Goal: Task Accomplishment & Management: Complete application form

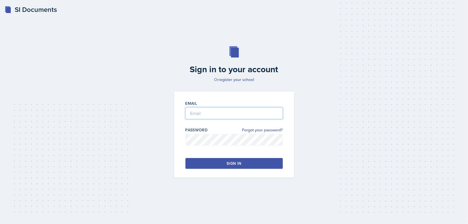
type input "[EMAIL_ADDRESS][DOMAIN_NAME]"
click at [220, 161] on button "Sign in" at bounding box center [233, 163] width 97 height 11
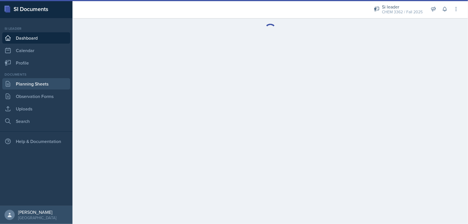
click at [59, 85] on link "Planning Sheets" at bounding box center [36, 83] width 68 height 11
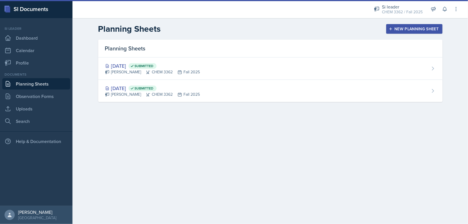
click at [406, 27] on div "New Planning Sheet" at bounding box center [414, 29] width 49 height 5
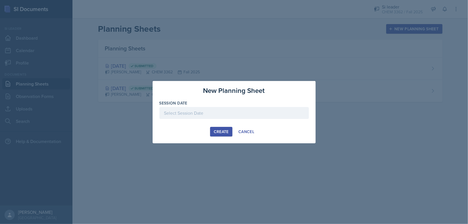
click at [247, 111] on div at bounding box center [233, 113] width 149 height 12
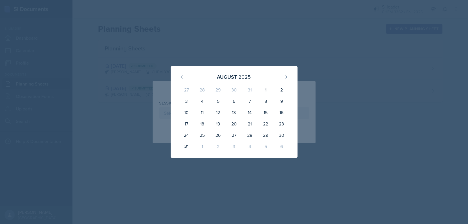
click at [199, 145] on div "1" at bounding box center [202, 146] width 16 height 11
click at [285, 80] on button at bounding box center [285, 76] width 9 height 9
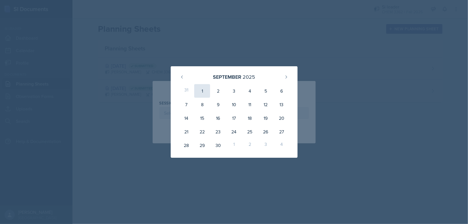
click at [202, 93] on div "1" at bounding box center [202, 91] width 16 height 14
type input "[DATE]"
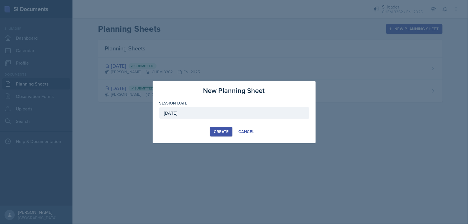
click at [227, 127] on button "Create" at bounding box center [221, 132] width 22 height 10
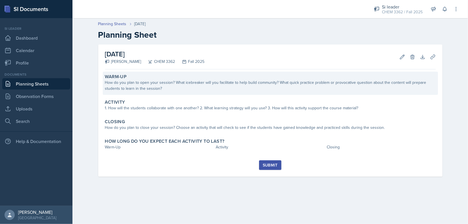
click at [180, 83] on div "How do you plan to open your session? What icebreaker will you facilitate to he…" at bounding box center [270, 85] width 330 height 12
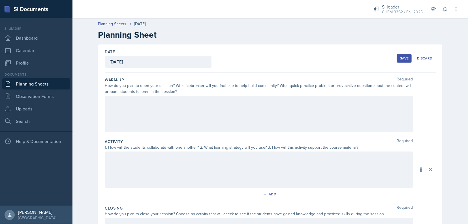
click at [131, 101] on div at bounding box center [259, 114] width 308 height 36
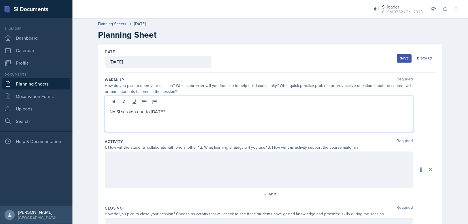
click at [144, 110] on p "No SI session due to [DATE]!" at bounding box center [259, 111] width 298 height 7
click at [145, 110] on p "No SI session due to [DATE]!" at bounding box center [259, 111] width 298 height 7
copy p "No SI session due to [DATE]!"
click at [168, 164] on div at bounding box center [259, 169] width 308 height 36
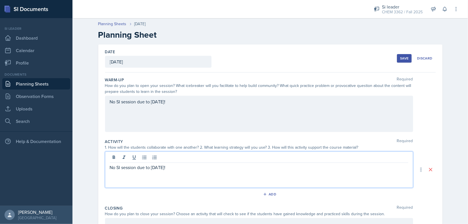
scroll to position [83, 0]
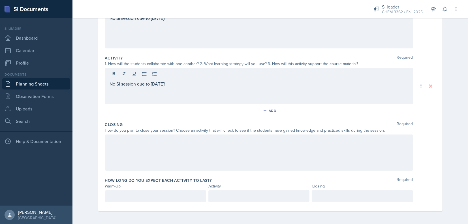
click at [150, 152] on div at bounding box center [259, 152] width 308 height 36
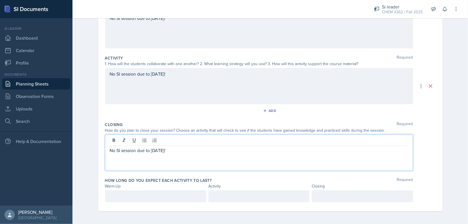
click at [218, 162] on div "No SI session due to [DATE]!" at bounding box center [259, 152] width 308 height 36
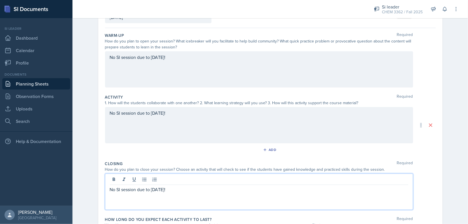
scroll to position [0, 0]
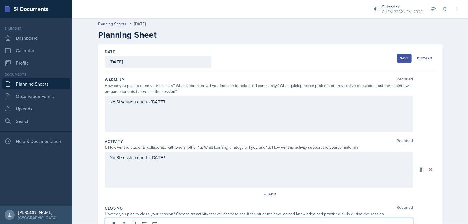
click at [404, 57] on div "Save" at bounding box center [404, 58] width 8 height 5
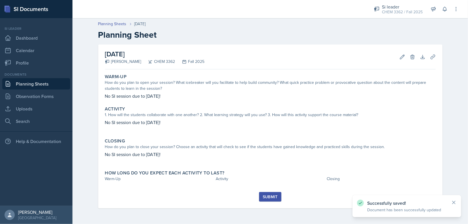
click at [270, 194] on div "Submit" at bounding box center [270, 196] width 15 height 5
click at [269, 192] on button "Submit" at bounding box center [270, 197] width 22 height 10
click at [402, 56] on icon at bounding box center [402, 57] width 6 height 6
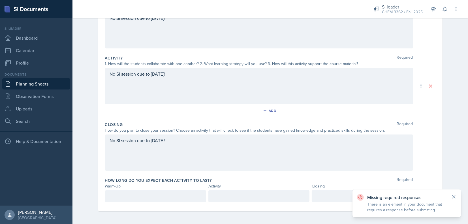
click at [165, 200] on div at bounding box center [155, 196] width 101 height 12
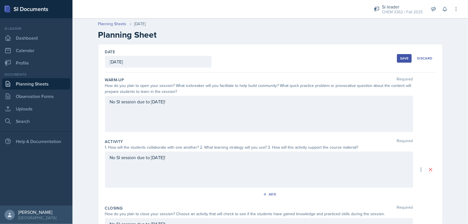
click at [398, 63] on div "Save Discard" at bounding box center [416, 58] width 38 height 13
click at [398, 61] on button "Save" at bounding box center [404, 58] width 15 height 8
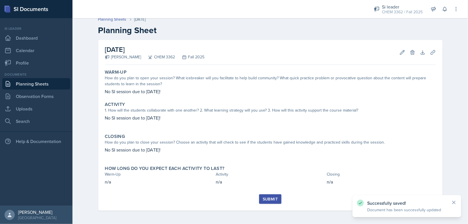
scroll to position [5, 0]
click at [272, 200] on div "Submit" at bounding box center [270, 199] width 15 height 5
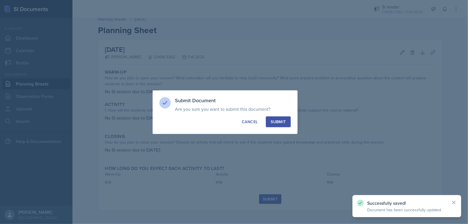
click at [275, 117] on button "Submit" at bounding box center [278, 121] width 25 height 11
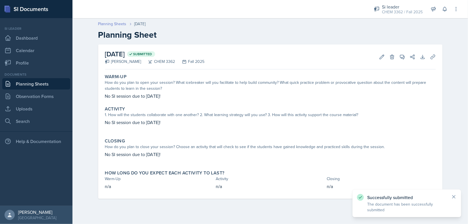
click at [114, 25] on link "Planning Sheets" at bounding box center [112, 24] width 28 height 6
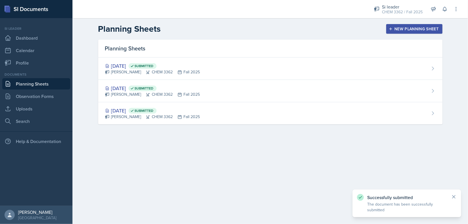
click at [398, 26] on button "New Planning Sheet" at bounding box center [414, 29] width 56 height 10
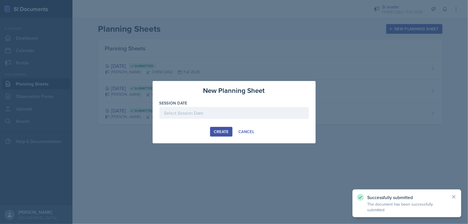
click at [246, 112] on div at bounding box center [233, 113] width 149 height 12
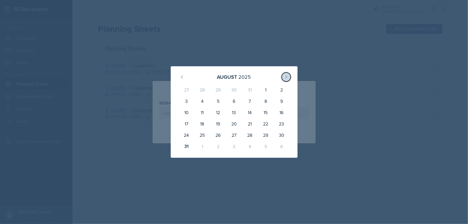
click at [289, 79] on button at bounding box center [285, 76] width 9 height 9
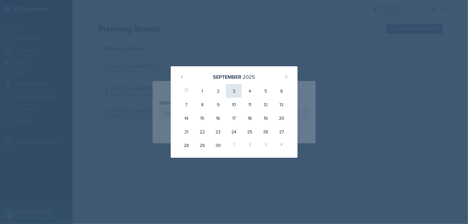
click at [229, 93] on div "3" at bounding box center [234, 91] width 16 height 14
type input "[DATE]"
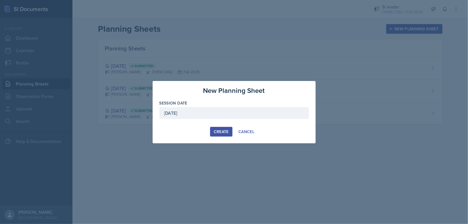
click at [219, 132] on div "Create" at bounding box center [221, 131] width 15 height 5
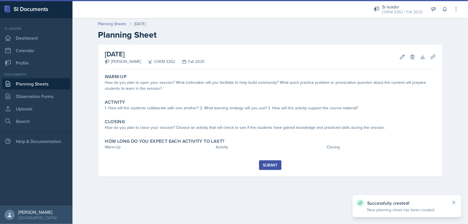
click at [47, 83] on link "Planning Sheets" at bounding box center [36, 83] width 68 height 11
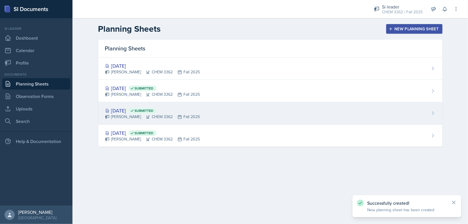
click at [128, 108] on div "[DATE] Submitted" at bounding box center [152, 111] width 95 height 8
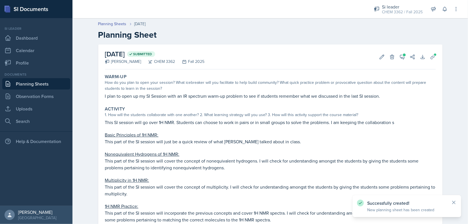
click at [154, 121] on p "This SI session will go over 1H NMR. Students can choose to work in pairs or in…" at bounding box center [270, 122] width 330 height 7
click at [98, 103] on div "[DATE] Submitted [PERSON_NAME] CHEM 3362 Fall 2025 Edit Delete View Comments Co…" at bounding box center [270, 164] width 344 height 240
click at [131, 99] on div "Warm-Up How do you plan to open your session? What icebreaker will you facilita…" at bounding box center [270, 87] width 335 height 30
click at [121, 94] on p "I plan to open up my SI Session with an IR spectrum warm-up problem to see if s…" at bounding box center [270, 95] width 330 height 7
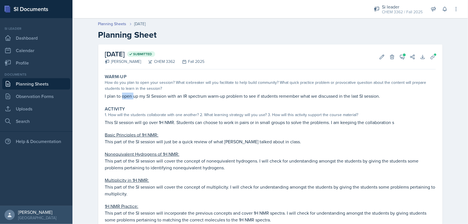
click at [121, 94] on p "I plan to open up my SI Session with an IR spectrum warm-up problem to see if s…" at bounding box center [270, 95] width 330 height 7
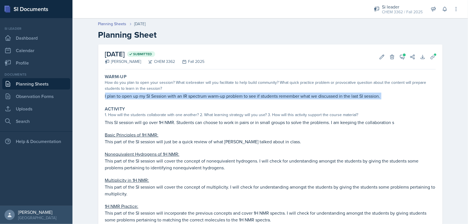
click at [121, 94] on p "I plan to open up my SI Session with an IR spectrum warm-up problem to see if s…" at bounding box center [270, 95] width 330 height 7
copy div "I plan to open up my SI Session with an IR spectrum warm-up problem to see if s…"
click at [42, 92] on link "Observation Forms" at bounding box center [36, 96] width 68 height 11
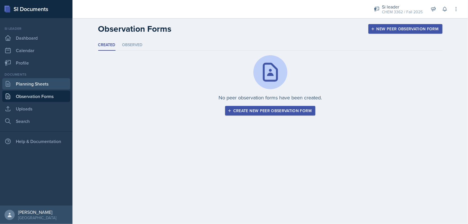
click at [42, 83] on link "Planning Sheets" at bounding box center [36, 83] width 68 height 11
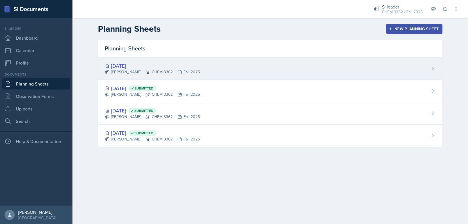
click at [146, 72] on icon at bounding box center [148, 72] width 5 height 5
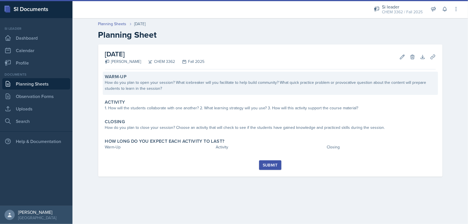
click at [131, 87] on div "How do you plan to open your session? What icebreaker will you facilitate to he…" at bounding box center [270, 85] width 330 height 12
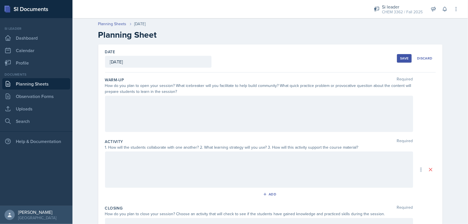
click at [146, 112] on div at bounding box center [259, 114] width 308 height 36
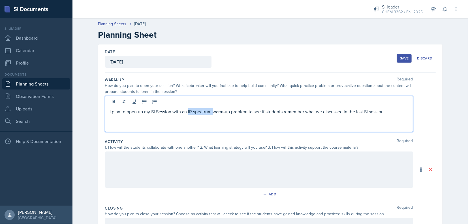
drag, startPoint x: 186, startPoint y: 110, endPoint x: 210, endPoint y: 110, distance: 23.8
click at [210, 110] on p "I plan to open up my SI Session with an IR spectrum warm-up problem to see if s…" at bounding box center [259, 111] width 298 height 7
click at [195, 171] on div at bounding box center [259, 169] width 308 height 36
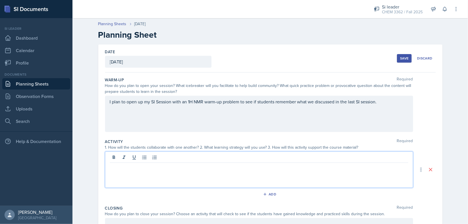
click at [405, 51] on div "Date [DATE] [DATE] 27 28 29 30 31 1 2 3 4 5 6 7 8 9 10 11 12 13 14 15 16 17 18 …" at bounding box center [270, 58] width 330 height 28
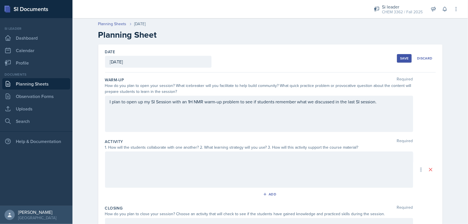
click at [403, 57] on div "Save" at bounding box center [404, 58] width 8 height 5
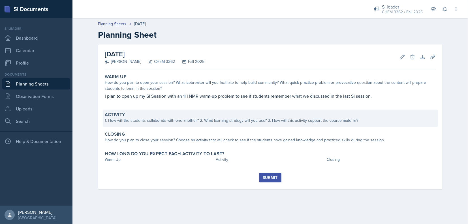
click at [134, 124] on div "Activity 1. How will the students collaborate with one another? 2. What learnin…" at bounding box center [270, 117] width 335 height 17
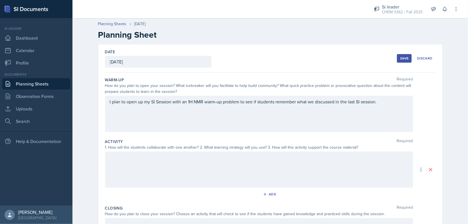
click at [148, 160] on div at bounding box center [259, 169] width 308 height 36
drag, startPoint x: 148, startPoint y: 160, endPoint x: 109, endPoint y: 167, distance: 40.0
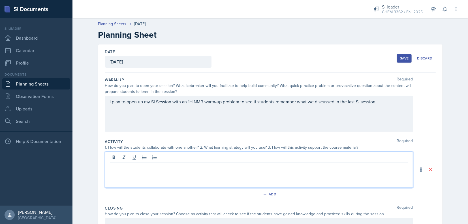
paste div
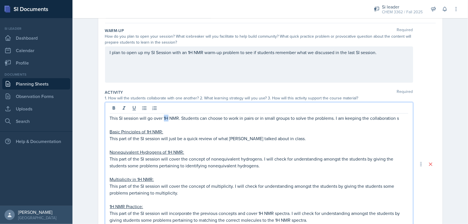
drag, startPoint x: 162, startPoint y: 117, endPoint x: 167, endPoint y: 118, distance: 4.9
click at [167, 118] on p "This SI session will go over 1H NMR. Students can choose to work in pairs or in…" at bounding box center [259, 118] width 298 height 7
click at [178, 118] on p "This SI session will go over 13C NMR. Students can choose to work in pairs or i…" at bounding box center [259, 118] width 298 height 7
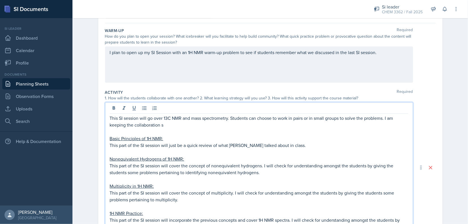
click at [192, 124] on p "This SI session will go over 13C NMR and mass spectrometry. Students can choose…" at bounding box center [259, 122] width 298 height 14
click at [446, 13] on button at bounding box center [444, 9] width 10 height 10
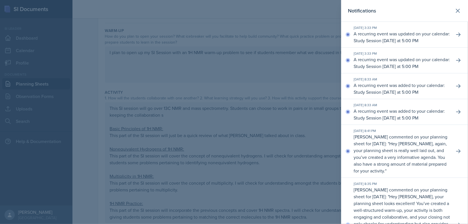
click at [306, 95] on div at bounding box center [234, 112] width 468 height 224
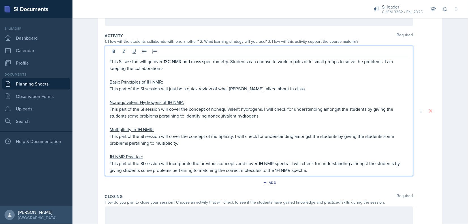
scroll to position [116, 0]
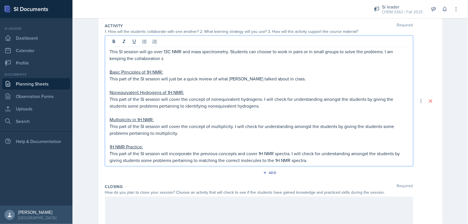
click at [228, 79] on p "This part of the SI session will just be a quick review of what [PERSON_NAME] t…" at bounding box center [259, 78] width 298 height 7
click at [220, 76] on p "This part of the SI session will just be a quick review of what [PERSON_NAME] t…" at bounding box center [259, 78] width 298 height 7
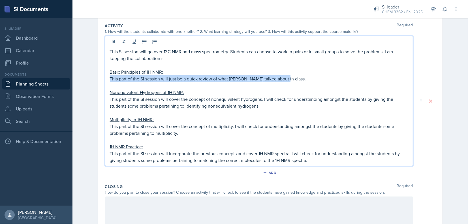
click at [220, 76] on p "This part of the SI session will just be a quick review of what [PERSON_NAME] t…" at bounding box center [259, 78] width 298 height 7
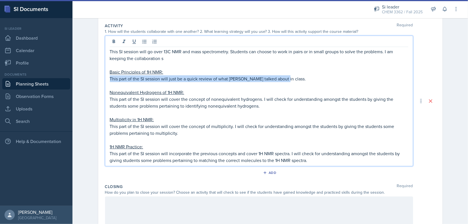
click at [260, 79] on p "This part of the SI session will just be a quick review of what [PERSON_NAME] t…" at bounding box center [259, 78] width 298 height 7
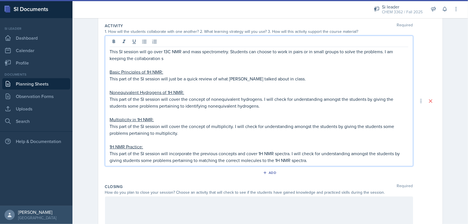
click at [296, 78] on p "This part of the SI session will just be a quick review of what [PERSON_NAME] t…" at bounding box center [259, 78] width 298 height 7
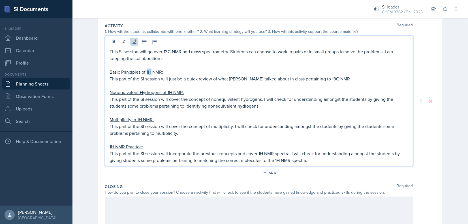
drag, startPoint x: 149, startPoint y: 71, endPoint x: 145, endPoint y: 70, distance: 4.6
click at [145, 70] on u "Basic Principles of 1H NMR:" at bounding box center [136, 72] width 53 height 6
drag, startPoint x: 138, startPoint y: 91, endPoint x: 170, endPoint y: 93, distance: 31.5
click at [170, 93] on u "Nonequivalent Hydrogens of 1H NMR:" at bounding box center [147, 92] width 74 height 6
drag, startPoint x: 239, startPoint y: 97, endPoint x: 260, endPoint y: 102, distance: 21.6
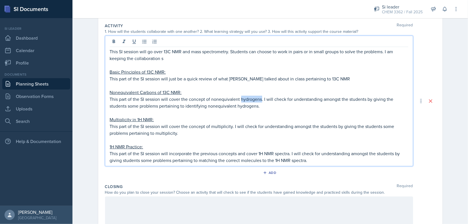
click at [260, 102] on p "This part of the SI session will cover the concept of nonequivalent hydrogens. …" at bounding box center [259, 103] width 298 height 14
click at [339, 76] on p "This part of the SI session will just be a quick review of what [PERSON_NAME] t…" at bounding box center [259, 78] width 298 height 7
click at [255, 107] on p "This part of the SI session will cover the concept of nonequivalent carbon. I w…" at bounding box center [259, 103] width 298 height 14
drag, startPoint x: 252, startPoint y: 107, endPoint x: 217, endPoint y: 106, distance: 35.4
click at [217, 106] on p "This part of the SI session will cover the concept of nonequivalent carbon. I w…" at bounding box center [259, 103] width 298 height 14
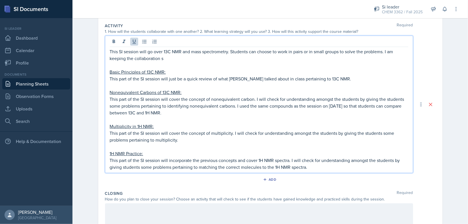
click at [136, 123] on u "Multiplicity in 1H NMR:" at bounding box center [132, 126] width 44 height 6
click at [124, 124] on u "Multiplicity in 1H NMR:" at bounding box center [132, 126] width 44 height 6
click at [158, 132] on p "This part of the SI session will cover the concept of multiplicity. I will chec…" at bounding box center [259, 137] width 298 height 14
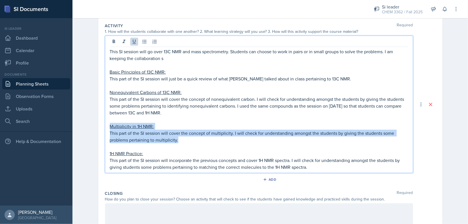
drag, startPoint x: 181, startPoint y: 137, endPoint x: 106, endPoint y: 124, distance: 76.4
click at [106, 124] on div "This SI session will go over 13C NMR and mass spectrometry. Students can choose…" at bounding box center [259, 104] width 308 height 137
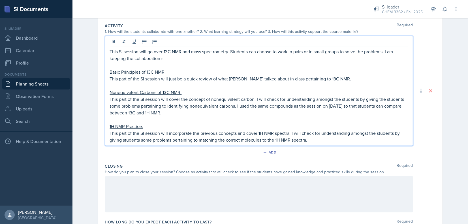
click at [115, 122] on p at bounding box center [259, 119] width 298 height 7
drag, startPoint x: 108, startPoint y: 125, endPoint x: 111, endPoint y: 126, distance: 3.5
click at [111, 126] on u "1H NMR Practice:" at bounding box center [126, 126] width 33 height 6
drag, startPoint x: 257, startPoint y: 132, endPoint x: 262, endPoint y: 132, distance: 4.3
click at [262, 132] on p "This part of the SI session will incorporate the previous concepts and cover 1H…" at bounding box center [259, 137] width 298 height 14
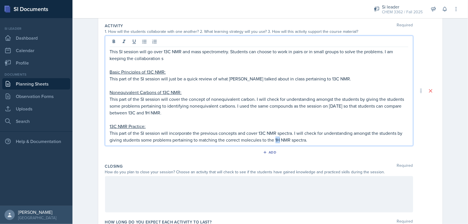
drag, startPoint x: 272, startPoint y: 138, endPoint x: 277, endPoint y: 139, distance: 4.9
click at [277, 139] on p "This part of the SI session will incorporate the previous concepts and cover 13…" at bounding box center [259, 137] width 298 height 14
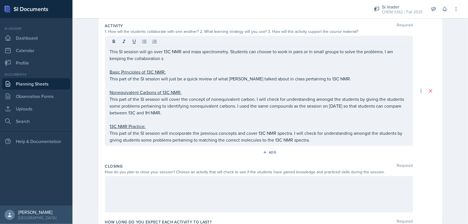
click at [319, 145] on div "Activity Required 1. How will the students collaborate with one another? 2. Wha…" at bounding box center [270, 91] width 330 height 140
click at [314, 148] on div "Add" at bounding box center [270, 153] width 330 height 11
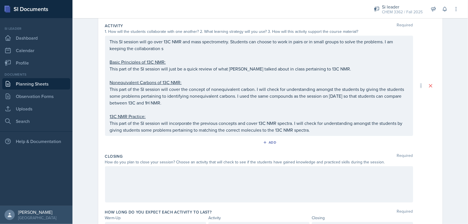
click at [311, 131] on p "This part of the SI session will incorporate the previous concepts and cover 13…" at bounding box center [259, 127] width 298 height 14
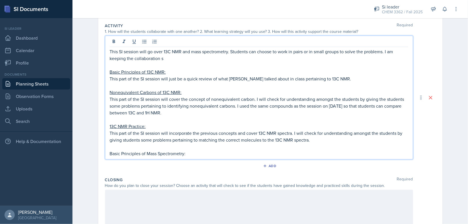
click at [119, 152] on p "Basic Principles of Mass Spectrometry:" at bounding box center [259, 153] width 298 height 7
click at [132, 43] on icon at bounding box center [133, 42] width 3 height 4
click at [151, 77] on p "This part of the SI session will just be a quick review of what [PERSON_NAME] t…" at bounding box center [259, 78] width 298 height 7
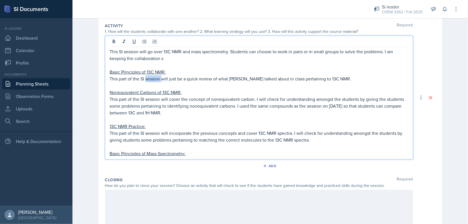
click at [151, 77] on p "This part of the SI session will just be a quick review of what [PERSON_NAME] t…" at bounding box center [259, 78] width 298 height 7
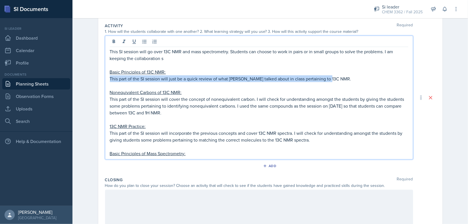
click at [151, 77] on p "This part of the SI session will just be a quick review of what [PERSON_NAME] t…" at bounding box center [259, 78] width 298 height 7
copy p "This part of the SI session will just be a quick review of what [PERSON_NAME] t…"
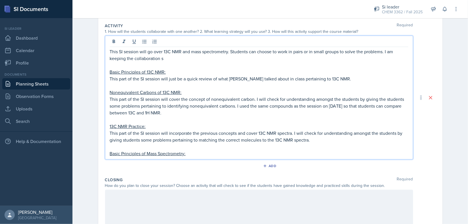
click at [190, 151] on p "Basic Principles of Mass Spectrometry:" at bounding box center [259, 153] width 298 height 7
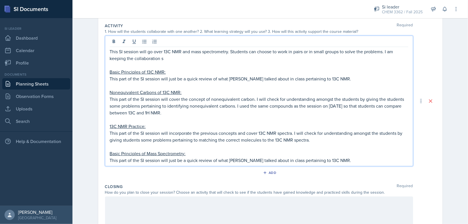
drag, startPoint x: 305, startPoint y: 159, endPoint x: 319, endPoint y: 159, distance: 13.9
click at [319, 159] on p "This part of the SI session will just be a quick review of what [PERSON_NAME] t…" at bounding box center [259, 160] width 298 height 7
click at [320, 159] on p "This part of the SI session will just be a quick review of what [PERSON_NAME] t…" at bounding box center [259, 160] width 298 height 7
drag, startPoint x: 322, startPoint y: 160, endPoint x: 304, endPoint y: 157, distance: 18.0
click at [304, 157] on p "This part of the SI session will just be a quick review of what [PERSON_NAME] t…" at bounding box center [259, 160] width 298 height 7
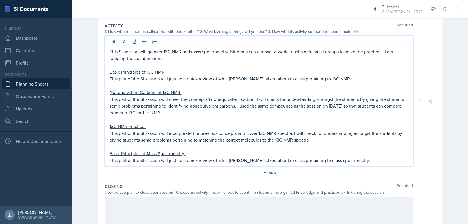
click at [378, 161] on p "This part of the SI session will just be a quick review of what [PERSON_NAME] t…" at bounding box center [259, 160] width 298 height 7
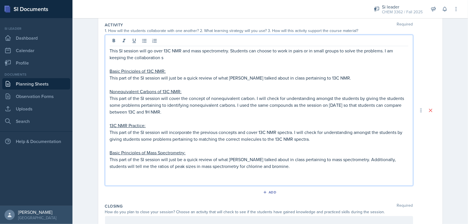
scroll to position [113, 0]
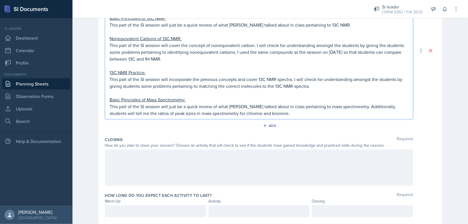
click at [243, 159] on div at bounding box center [259, 167] width 308 height 36
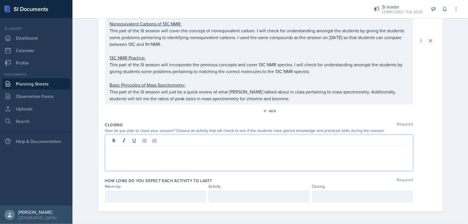
scroll to position [174, 0]
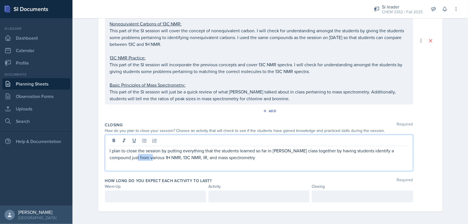
drag, startPoint x: 117, startPoint y: 155, endPoint x: 133, endPoint y: 157, distance: 15.9
click at [133, 157] on p "I plan to close the session by putting everything that the students learned so …" at bounding box center [259, 154] width 298 height 14
click at [220, 155] on p "I plan to close the session by putting everything that the students learned so …" at bounding box center [259, 154] width 298 height 14
click at [192, 167] on div "I plan to close the session by putting everything that the students learned so …" at bounding box center [259, 153] width 308 height 36
click at [195, 201] on div at bounding box center [155, 196] width 101 height 12
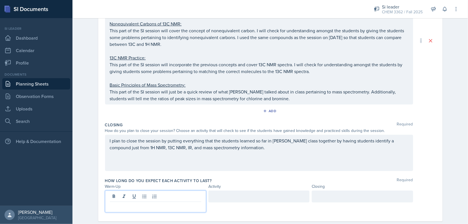
scroll to position [184, 0]
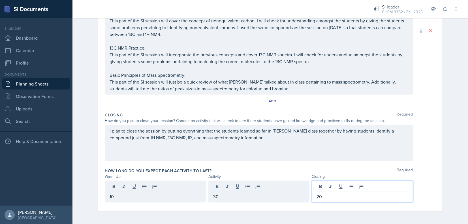
click at [241, 168] on div "How long do you expect each activity to last? Required" at bounding box center [270, 171] width 330 height 6
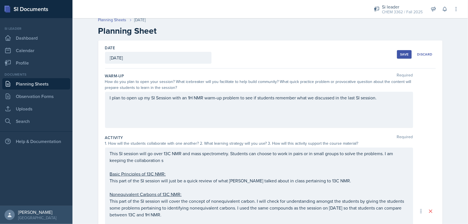
scroll to position [0, 0]
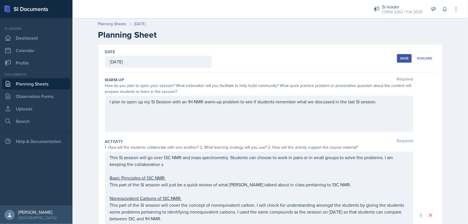
click at [401, 60] on div "Save" at bounding box center [404, 58] width 8 height 5
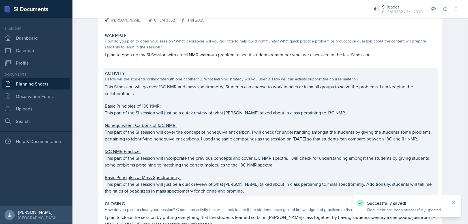
scroll to position [110, 0]
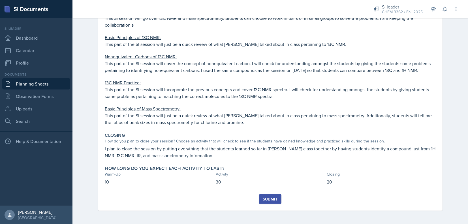
click at [271, 202] on button "Submit" at bounding box center [270, 199] width 22 height 10
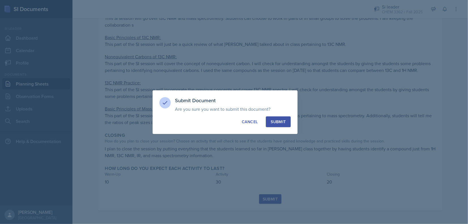
click at [283, 124] on div "Submit" at bounding box center [277, 122] width 15 height 6
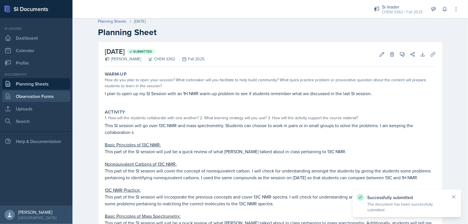
scroll to position [0, 0]
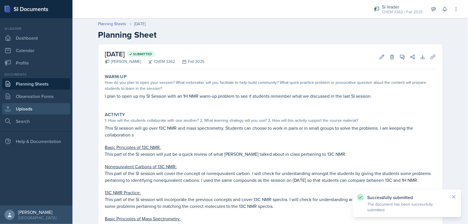
click at [32, 111] on link "Uploads" at bounding box center [36, 108] width 68 height 11
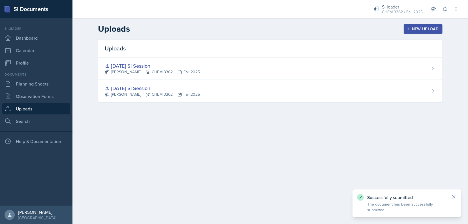
click at [425, 25] on button "New Upload" at bounding box center [422, 29] width 39 height 10
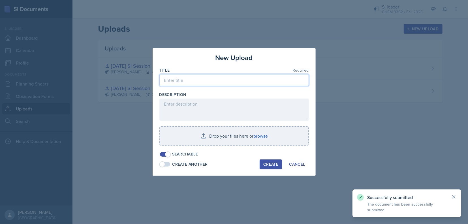
click at [170, 76] on input at bounding box center [233, 80] width 149 height 12
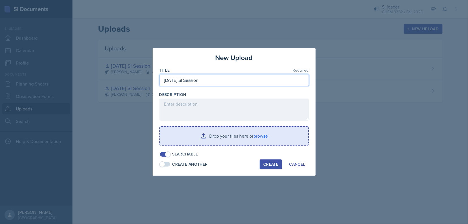
type input "[DATE] SI Session"
click at [242, 139] on input "file" at bounding box center [234, 136] width 148 height 18
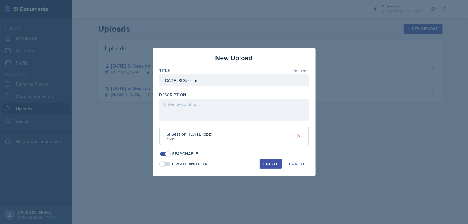
click at [279, 161] on button "Create" at bounding box center [270, 164] width 22 height 10
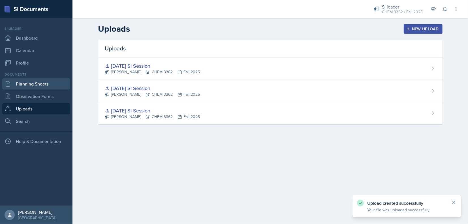
click at [45, 83] on link "Planning Sheets" at bounding box center [36, 83] width 68 height 11
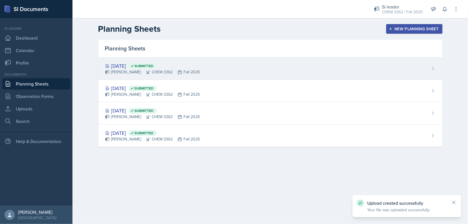
click at [251, 74] on div "[DATE] Submitted [PERSON_NAME] CHEM 3362 Fall 2025" at bounding box center [270, 68] width 344 height 22
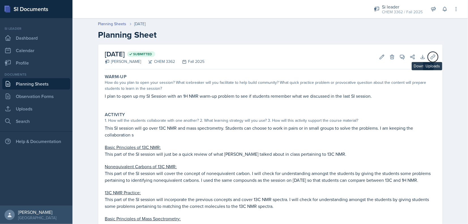
click at [430, 58] on icon at bounding box center [433, 57] width 6 height 6
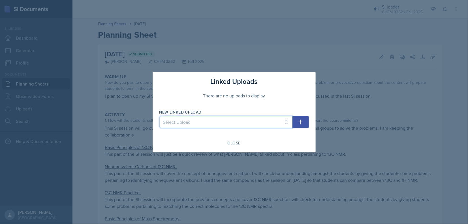
click at [246, 122] on select "Select Upload [DATE] SI Session [DATE] SI Session [DATE] SI Session" at bounding box center [225, 122] width 133 height 12
select select "cd4e2028-1d90-4fe6-b99d-a82ba1363a24"
click at [159, 116] on select "Select Upload [DATE] SI Session [DATE] SI Session [DATE] SI Session" at bounding box center [225, 122] width 133 height 12
click at [294, 124] on button "button" at bounding box center [300, 122] width 16 height 12
select select
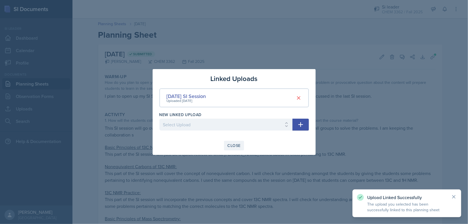
click at [233, 144] on div "Close" at bounding box center [233, 145] width 13 height 5
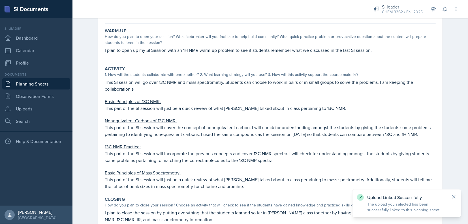
scroll to position [93, 0]
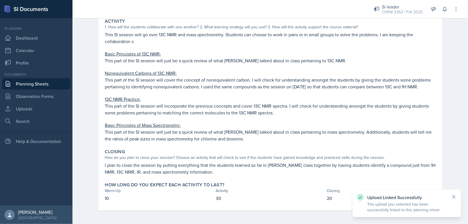
click at [50, 82] on link "Planning Sheets" at bounding box center [36, 83] width 68 height 11
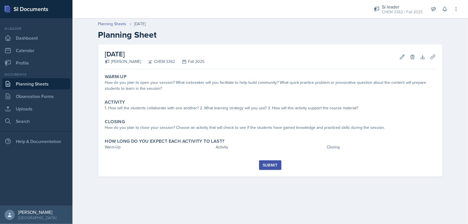
click at [28, 81] on link "Planning Sheets" at bounding box center [36, 83] width 68 height 11
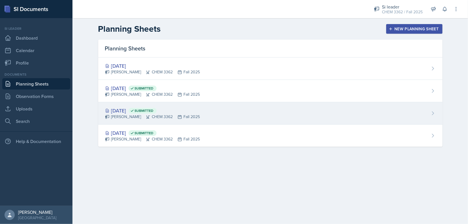
click at [131, 115] on div "Jenny Kim CHEM 3362 Fall 2025" at bounding box center [152, 117] width 95 height 6
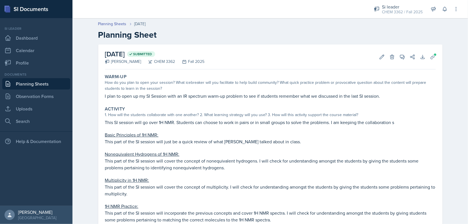
click at [125, 118] on div "Activity 1. How will the students collaborate with one another? 2. What learnin…" at bounding box center [270, 164] width 335 height 121
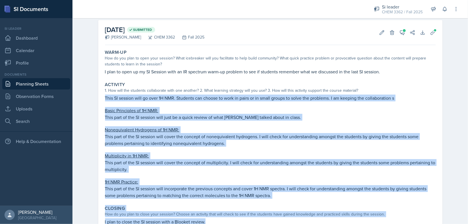
scroll to position [74, 0]
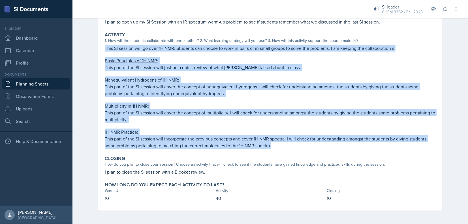
drag, startPoint x: 102, startPoint y: 121, endPoint x: 282, endPoint y: 147, distance: 181.7
click at [282, 147] on div "Activity 1. How will the students collaborate with one another? 2. What learnin…" at bounding box center [270, 90] width 335 height 121
copy div "This SI session will go over 1H NMR. Students can choose to work in pairs or in…"
